Goal: Navigation & Orientation: Go to known website

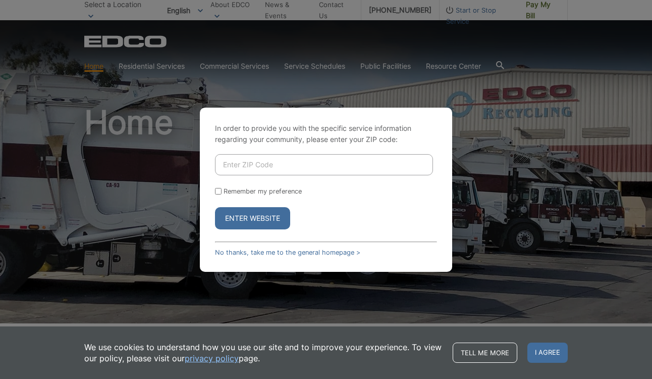
click at [265, 161] on input "Enter ZIP Code" at bounding box center [324, 164] width 218 height 21
type input "92021"
click at [221, 188] on input "Remember my preference" at bounding box center [218, 191] width 7 height 7
checkbox input "true"
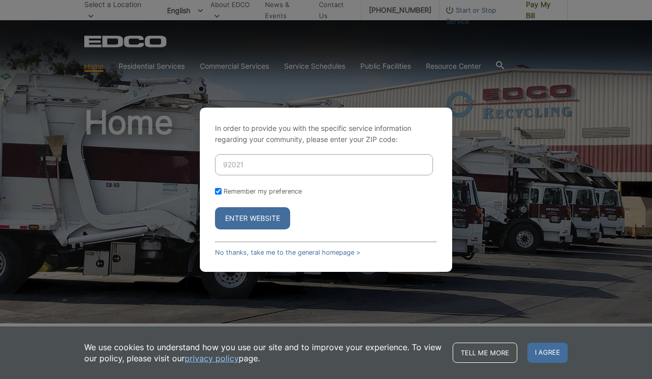
click at [241, 207] on button "Enter Website" at bounding box center [252, 218] width 75 height 22
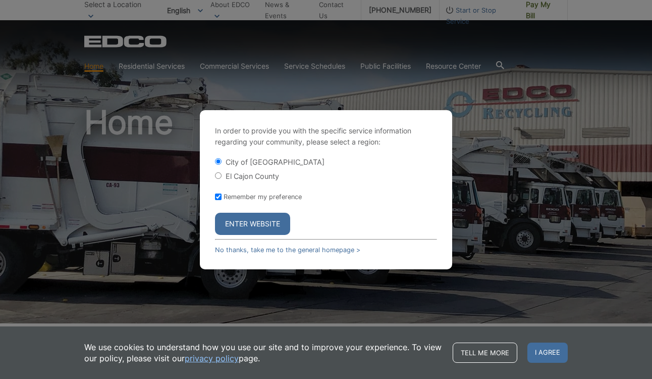
click at [248, 222] on button "Enter Website" at bounding box center [252, 223] width 75 height 22
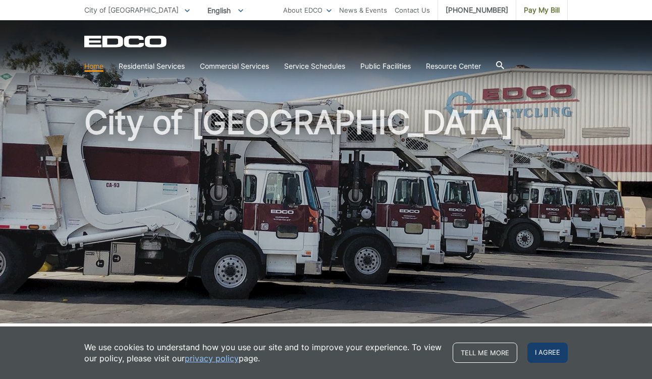
click at [558, 350] on span "I agree" at bounding box center [547, 352] width 40 height 20
